Goal: Task Accomplishment & Management: Manage account settings

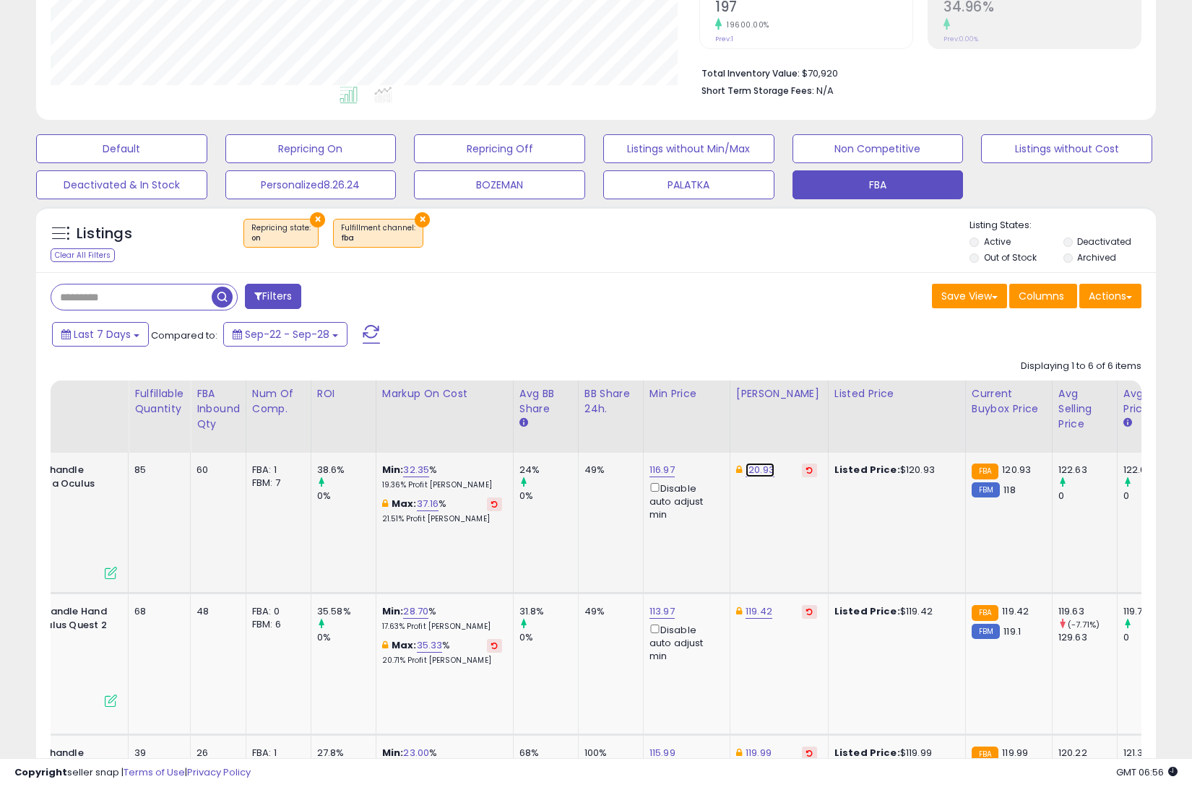
click at [758, 468] on link "120.93" at bounding box center [759, 470] width 29 height 14
type input "******"
click at [813, 425] on button "submit" at bounding box center [808, 421] width 25 height 22
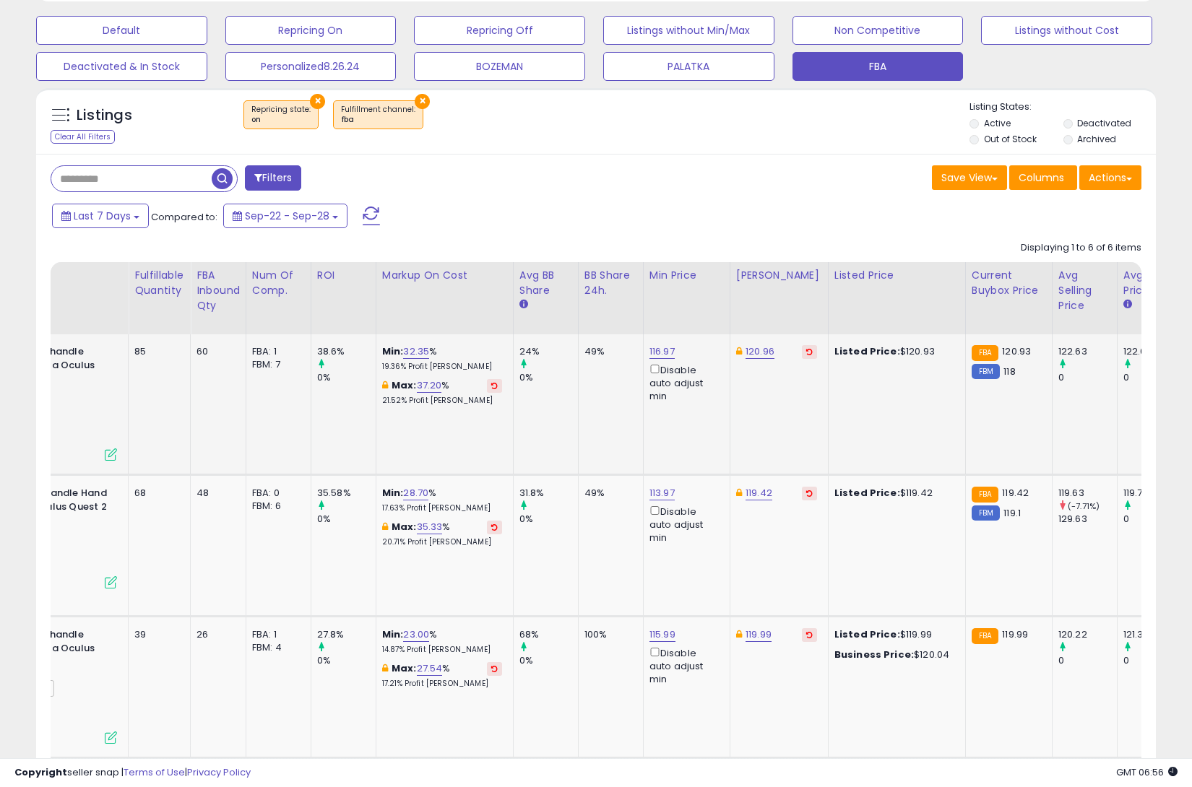
scroll to position [446, 0]
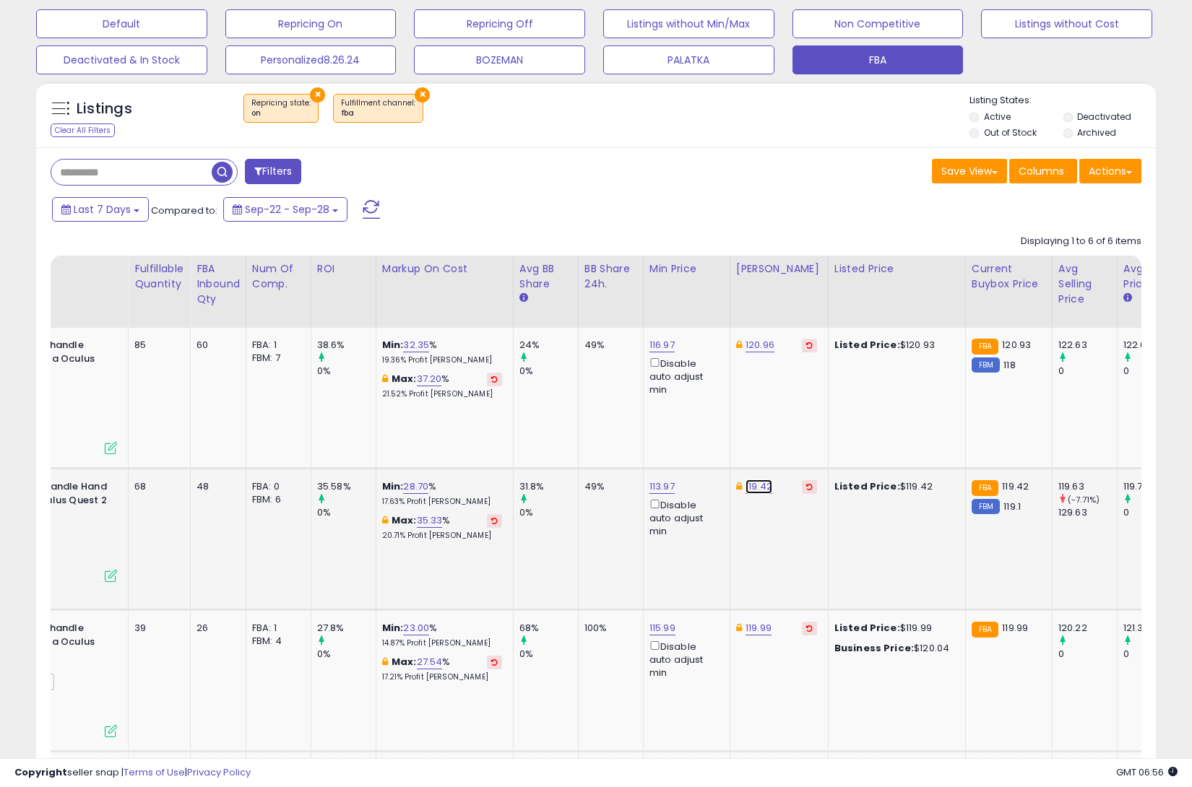
click at [759, 488] on link "119.42" at bounding box center [758, 487] width 27 height 14
type input "******"
click at [819, 431] on button "submit" at bounding box center [807, 437] width 25 height 22
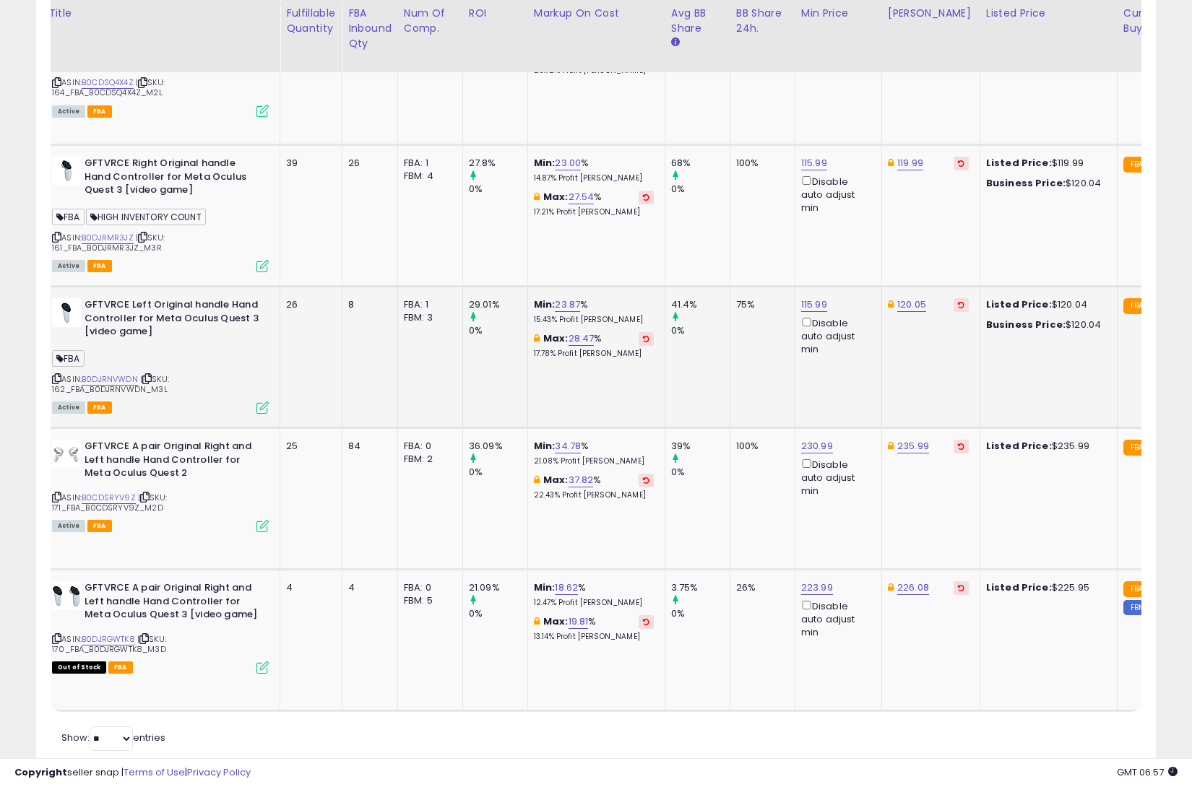
scroll to position [698, 0]
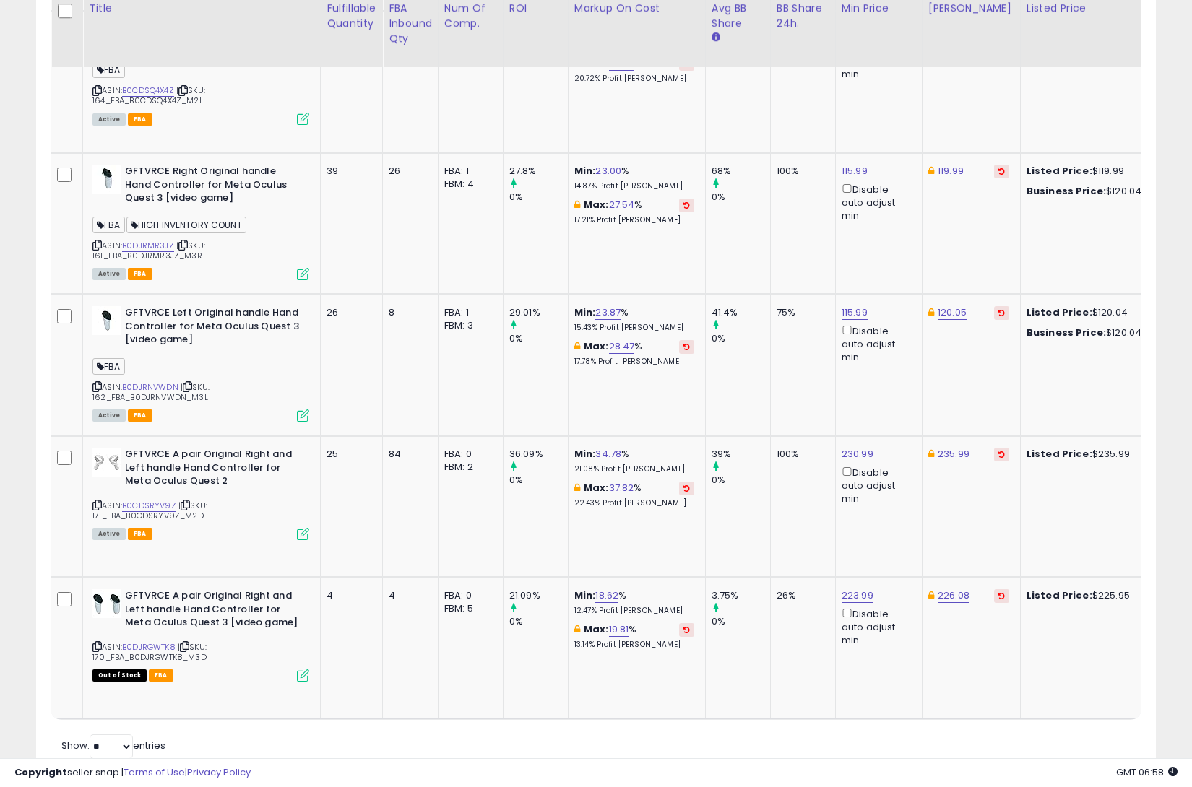
scroll to position [904, 0]
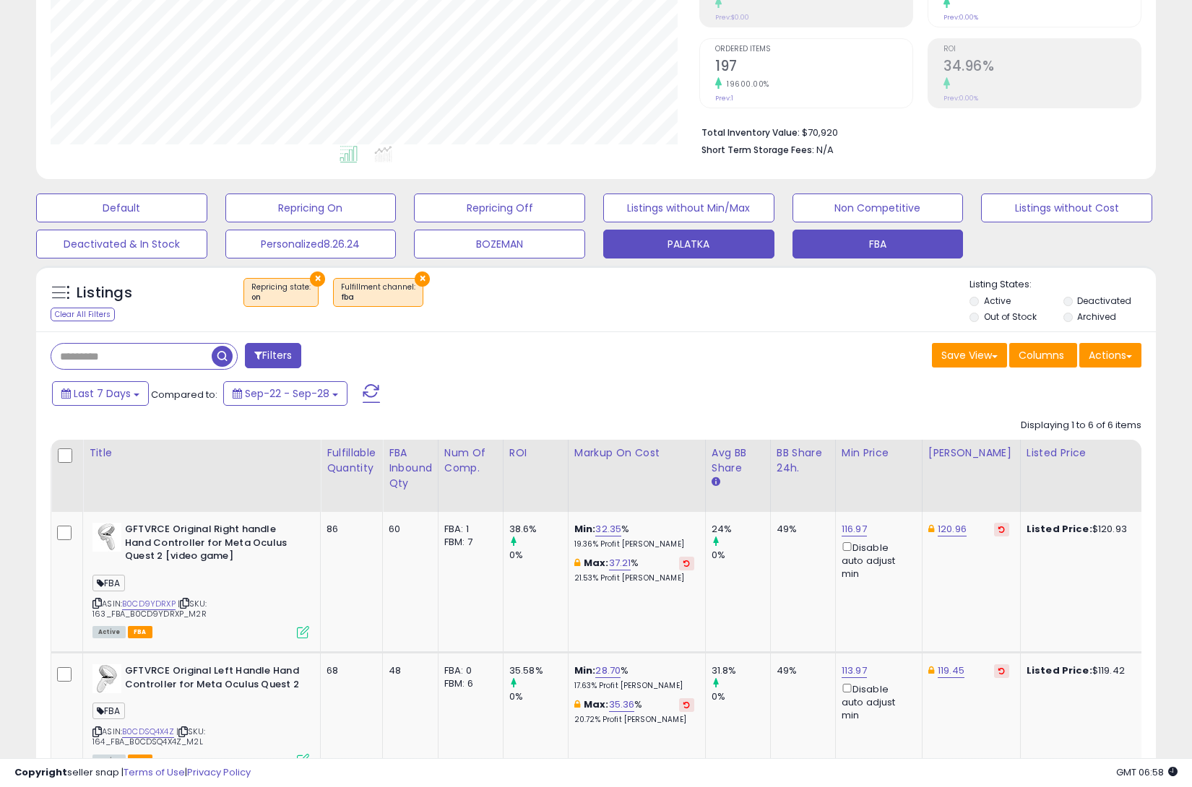
click at [675, 240] on button "PALATKA" at bounding box center [688, 244] width 171 height 29
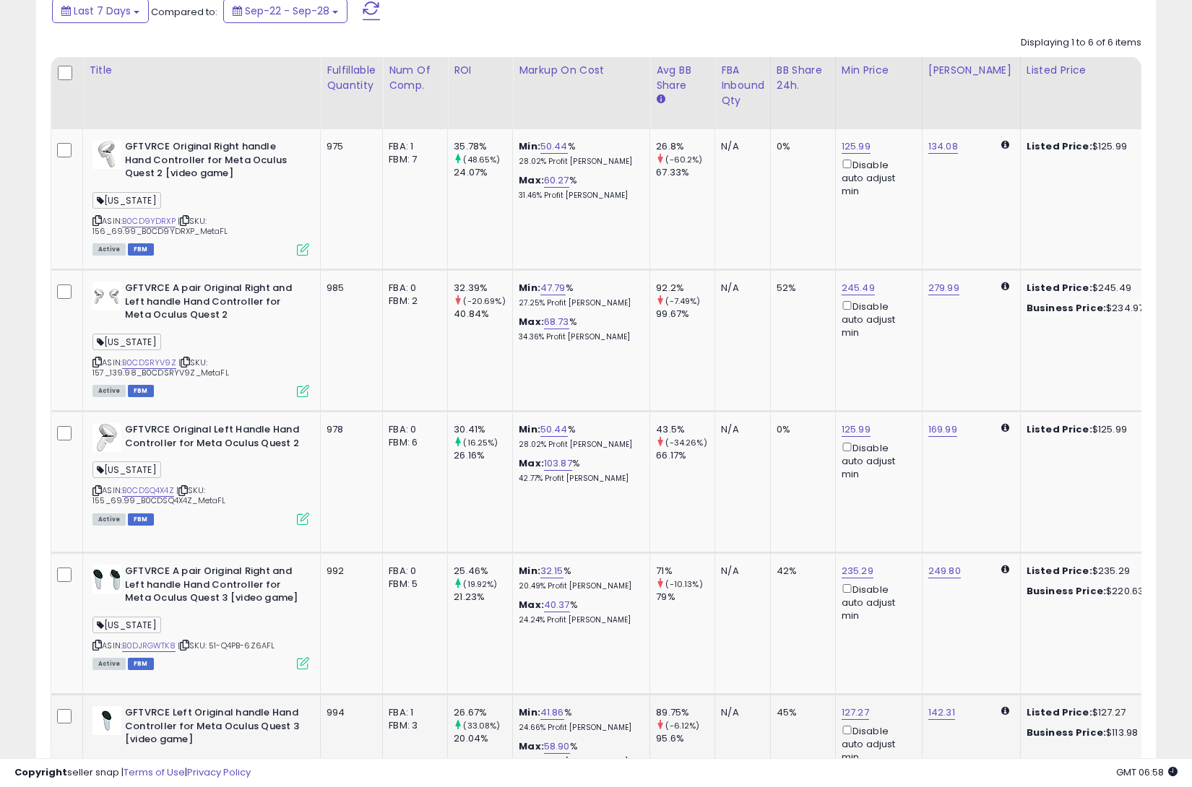
scroll to position [639, 0]
